Goal: Leave review/rating: Leave review/rating

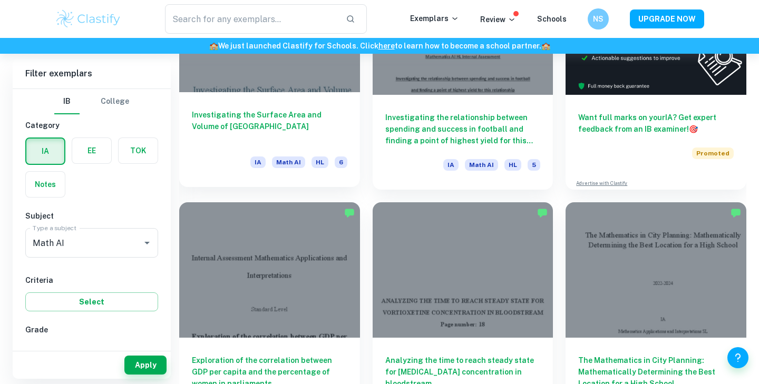
scroll to position [512, 0]
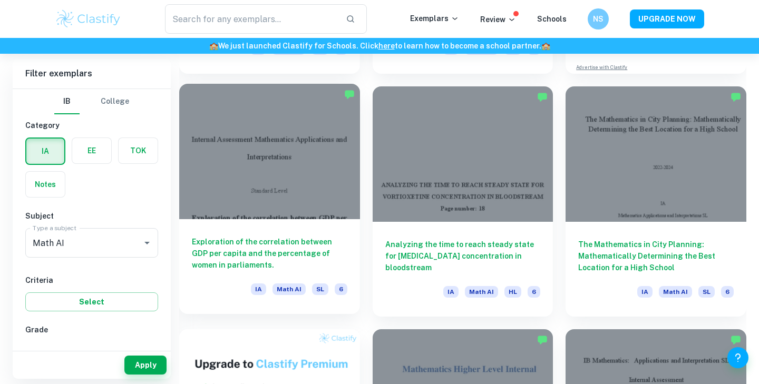
click at [308, 221] on div "Exploration of the correlation between GDP per capita and the percentage of wom…" at bounding box center [269, 266] width 181 height 95
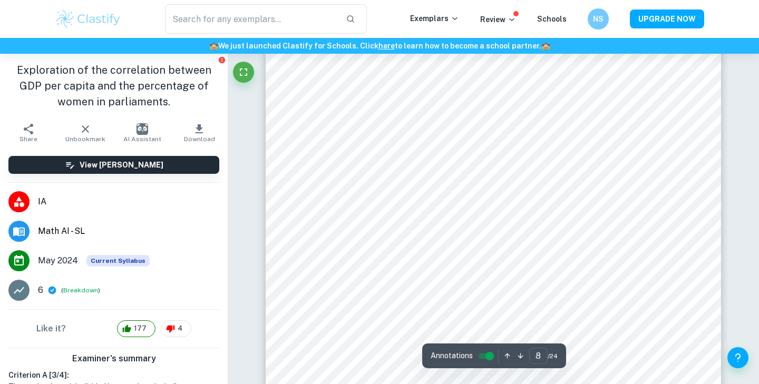
scroll to position [3749, 0]
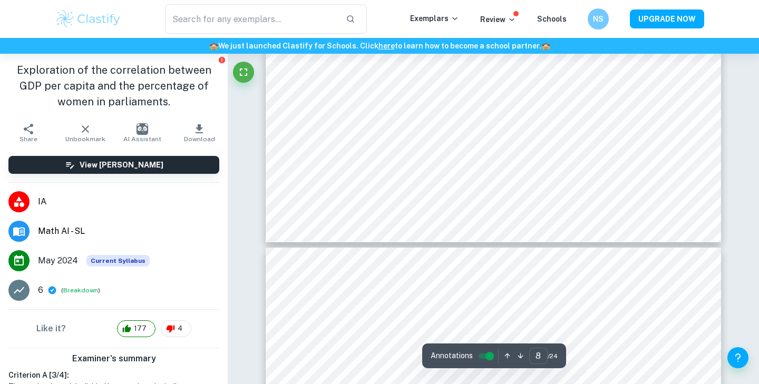
type input "7"
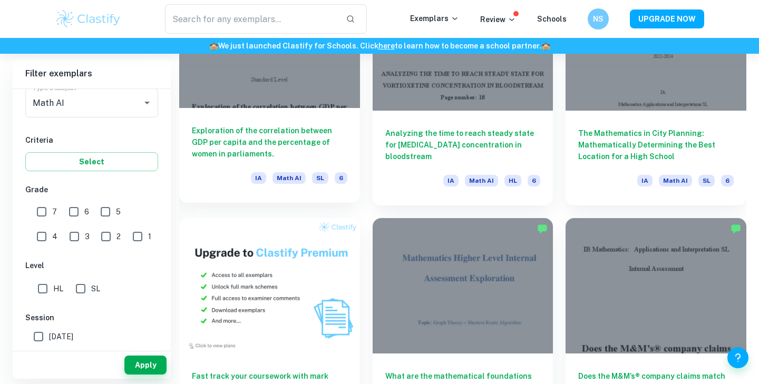
scroll to position [723, 0]
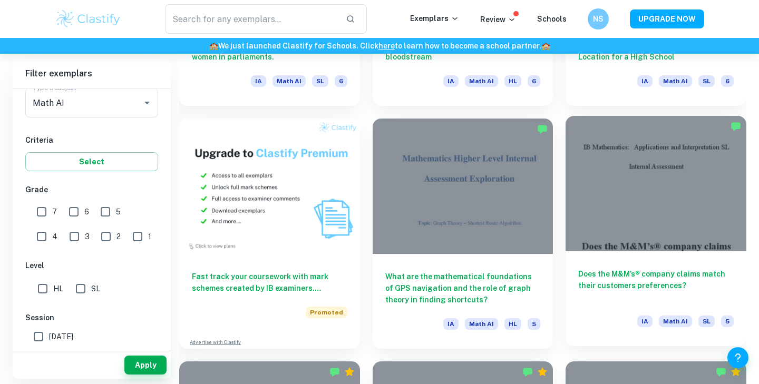
click at [708, 176] on div at bounding box center [656, 183] width 181 height 135
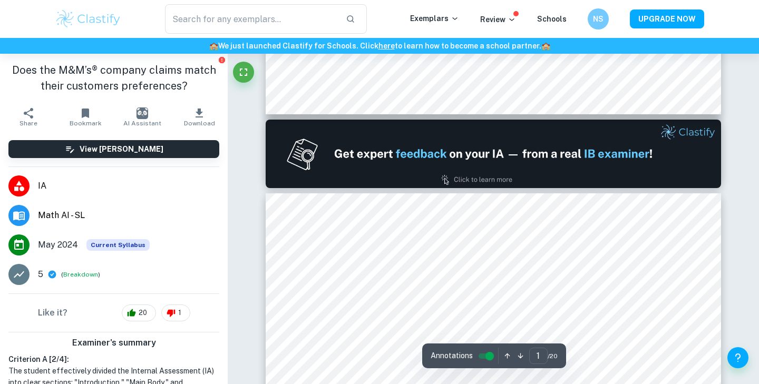
type input "2"
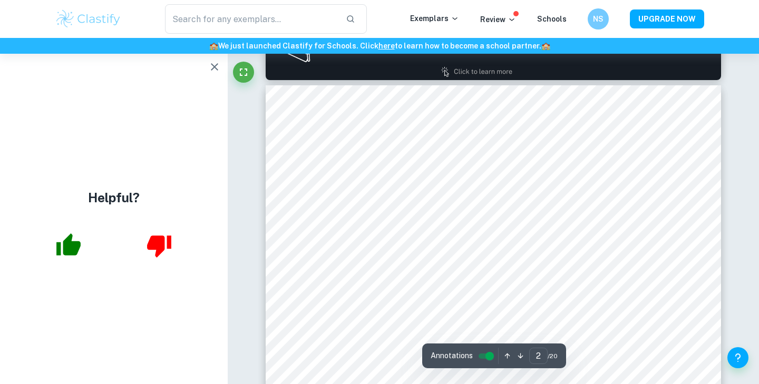
scroll to position [704, 0]
